Goal: Transaction & Acquisition: Obtain resource

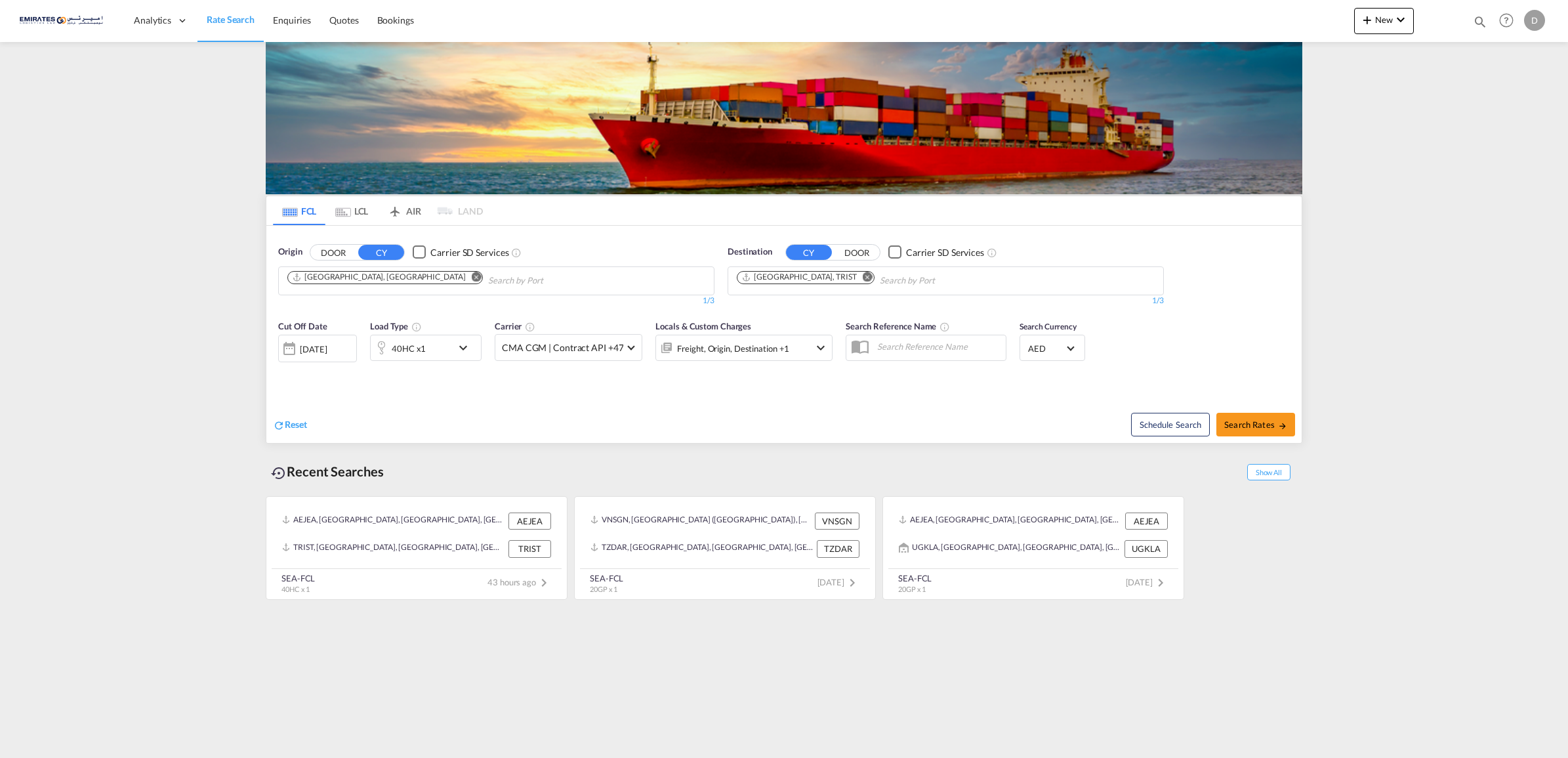
click at [863, 273] on md-icon "Remove" at bounding box center [868, 277] width 10 height 10
click at [802, 283] on body "Analytics Dashboard Rate Search Enquiries Quotes Bookings" at bounding box center [784, 379] width 1568 height 758
type input "HAIPH"
click at [769, 312] on div "Haiph ong Viet Nam VNHPH" at bounding box center [838, 310] width 249 height 39
click at [1251, 428] on span "Search Rates" at bounding box center [1256, 424] width 63 height 11
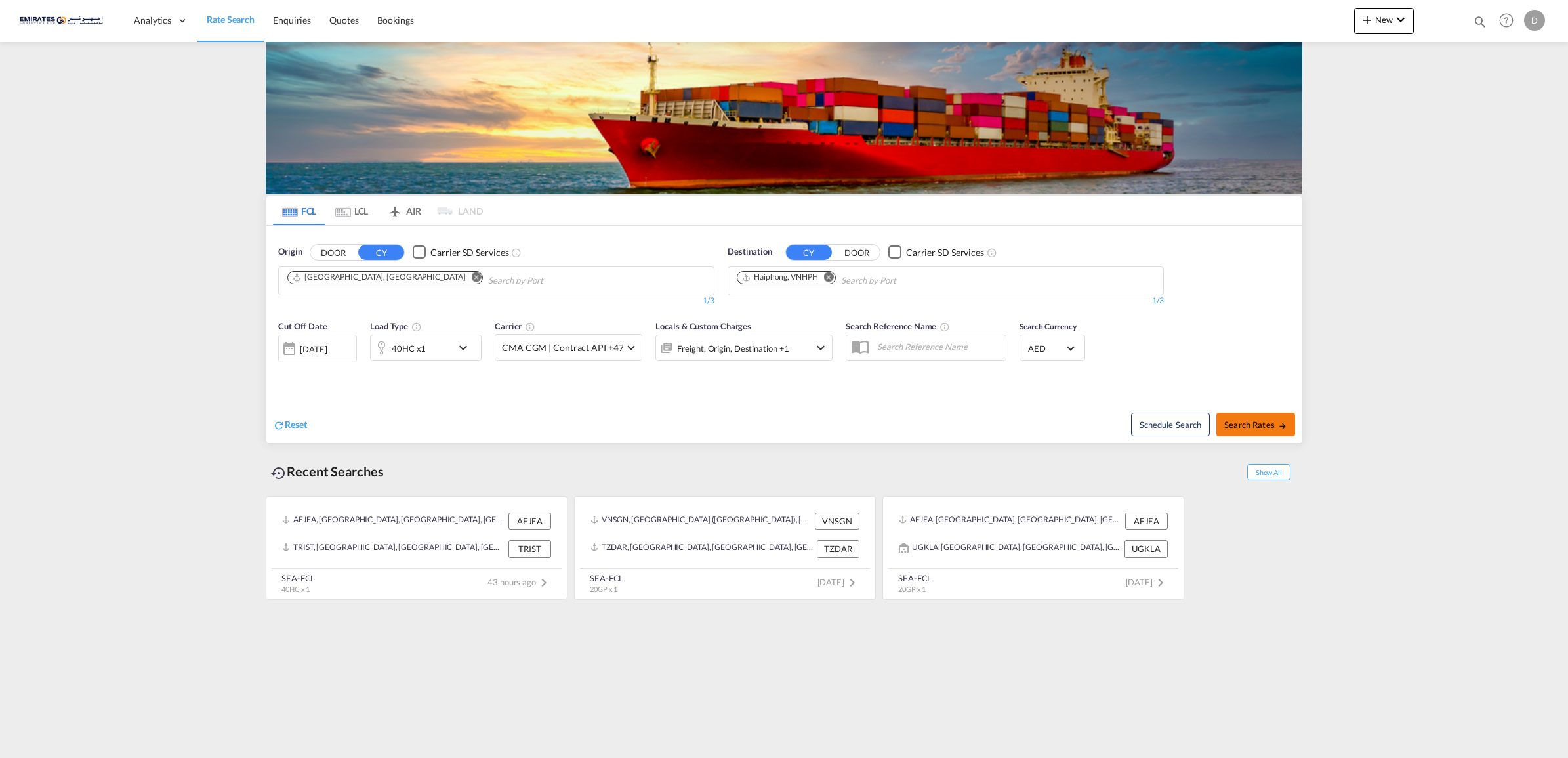
type input "AEJEA to VNHPH / [DATE]"
